Goal: Complete application form

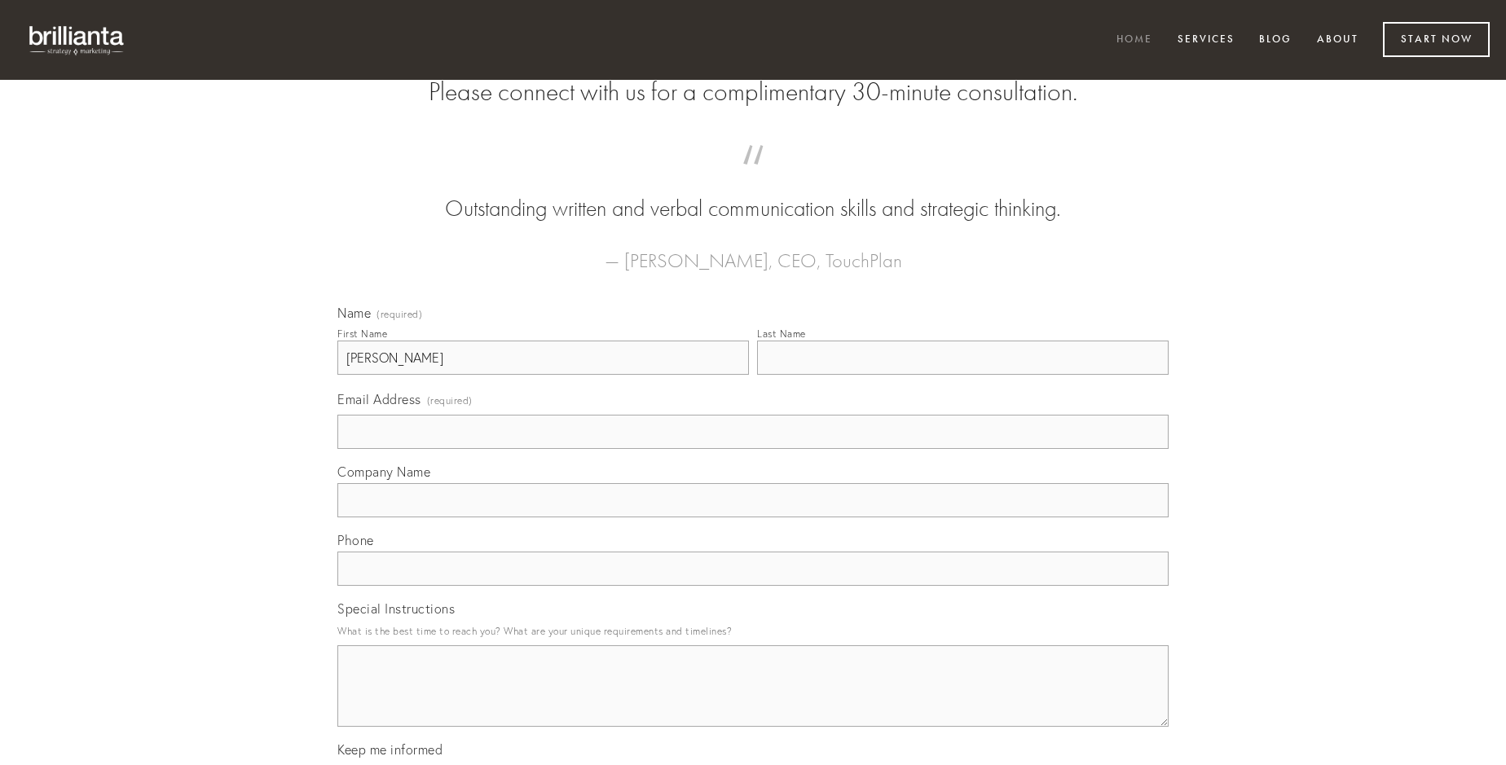
type input "[PERSON_NAME]"
click at [962, 375] on input "Last Name" at bounding box center [963, 358] width 412 height 34
type input "[PERSON_NAME]"
click at [753, 449] on input "Email Address (required)" at bounding box center [752, 432] width 831 height 34
type input "[EMAIL_ADDRESS][DOMAIN_NAME]"
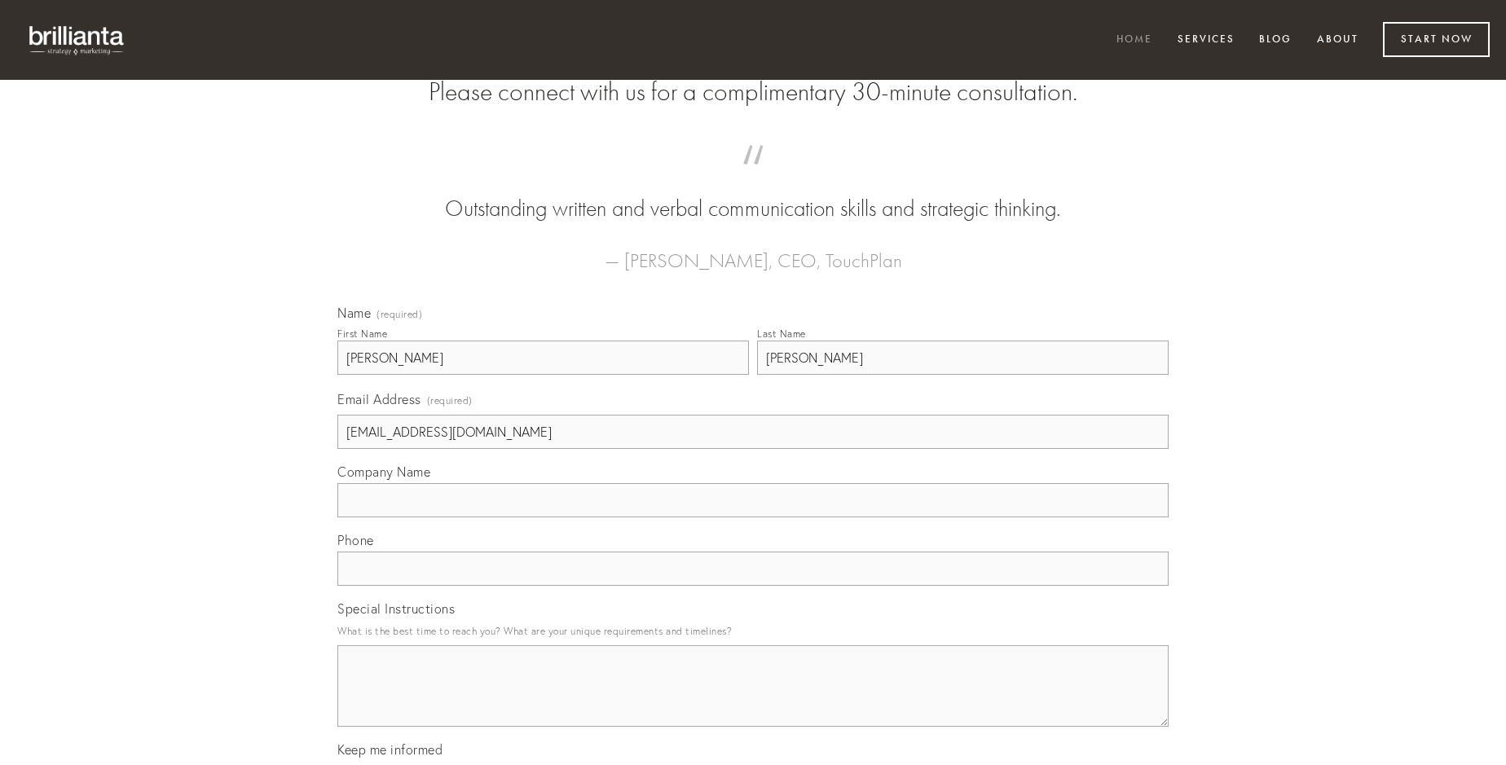
click at [753, 517] on input "Company Name" at bounding box center [752, 500] width 831 height 34
type input "advoco"
click at [753, 586] on input "text" at bounding box center [752, 569] width 831 height 34
click at [753, 701] on textarea "Special Instructions" at bounding box center [752, 685] width 831 height 81
type textarea "tandem"
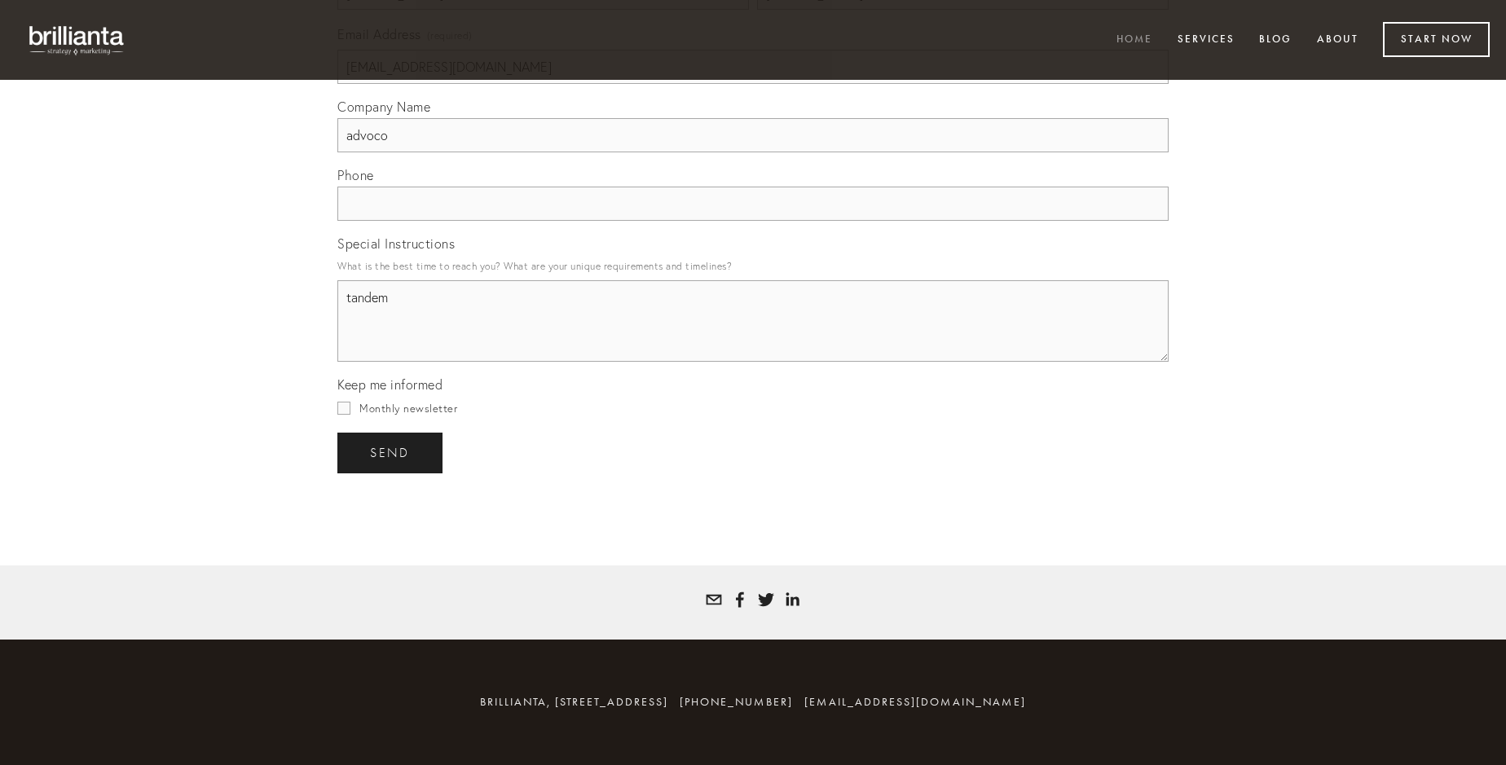
click at [391, 452] on span "send" at bounding box center [390, 453] width 40 height 15
